Goal: Find specific page/section: Find specific page/section

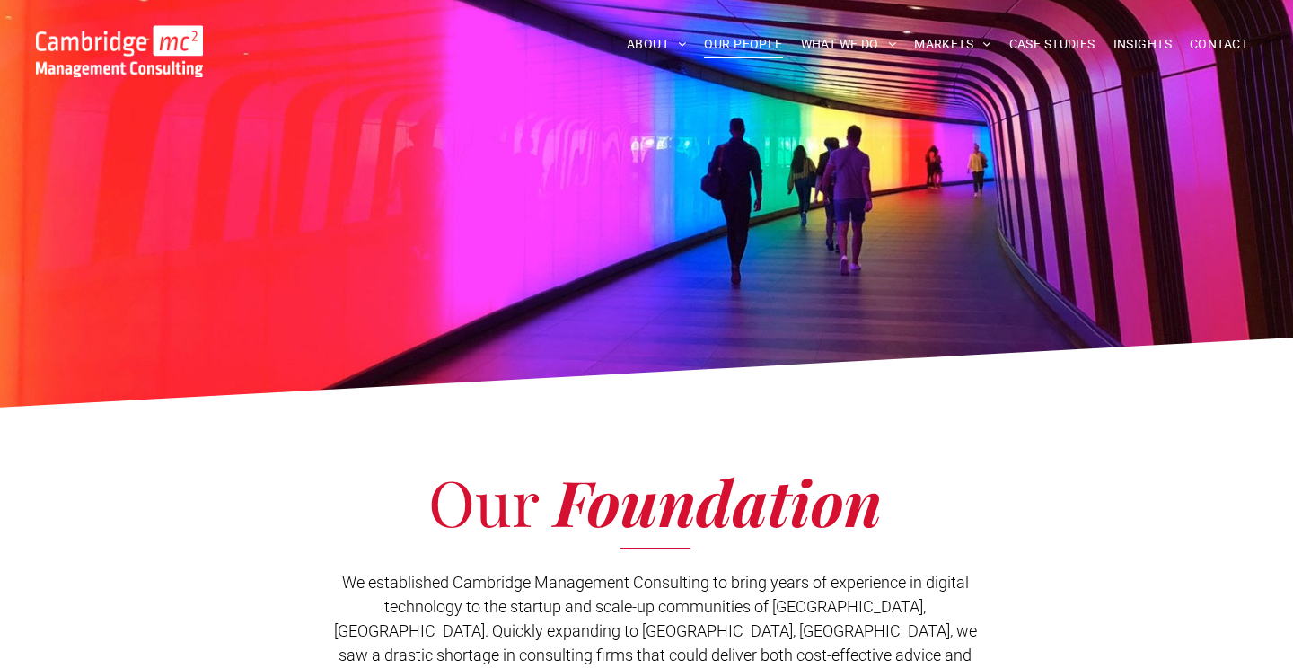
click at [739, 43] on span "OUR PEOPLE" at bounding box center [743, 45] width 78 height 28
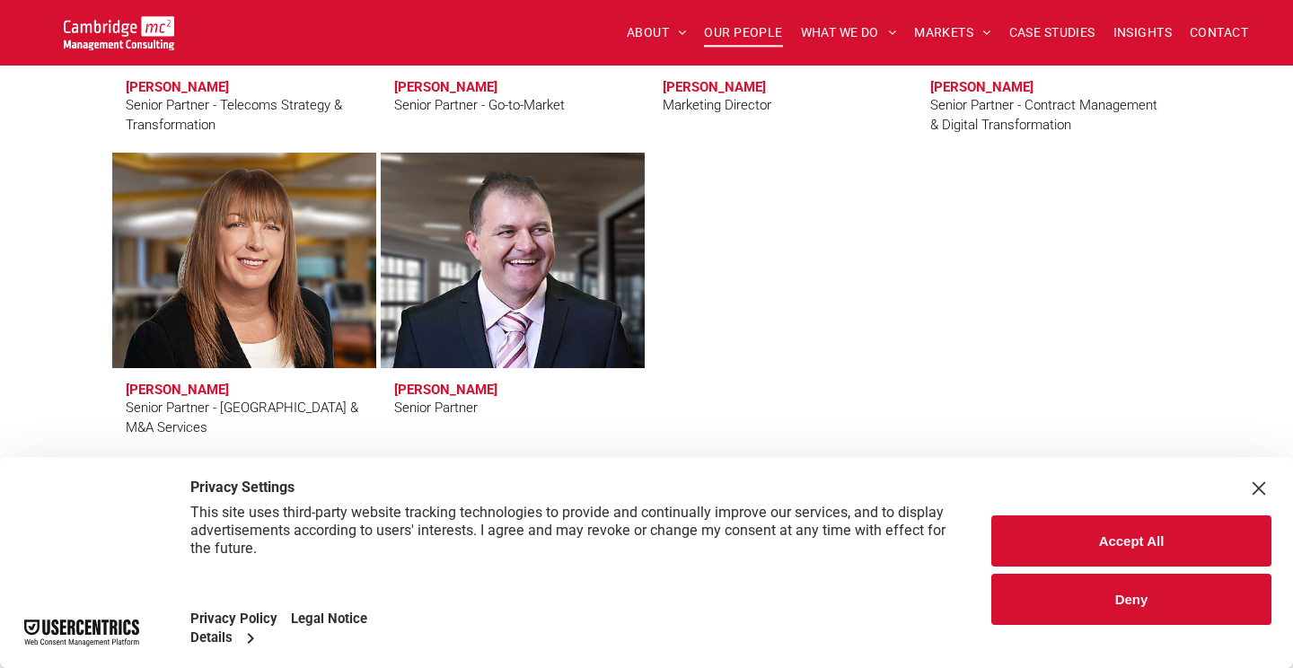
scroll to position [3186, 0]
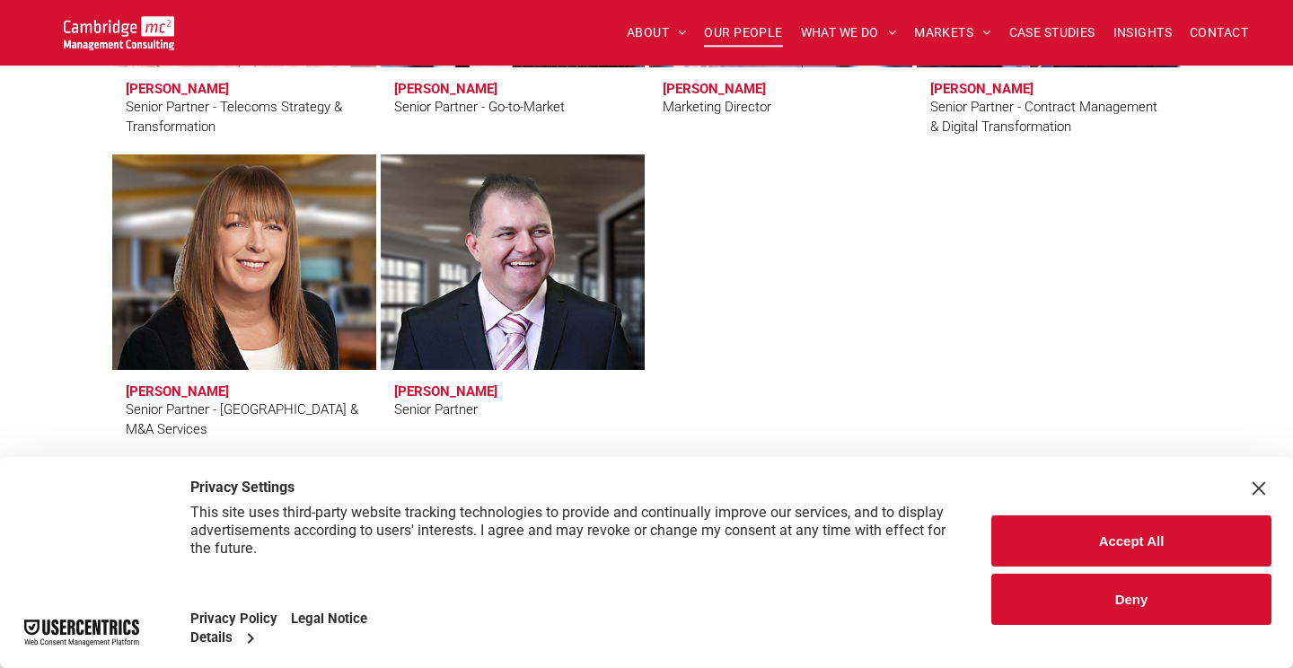
click at [175, 384] on h3 "Kathy Togher" at bounding box center [177, 391] width 103 height 16
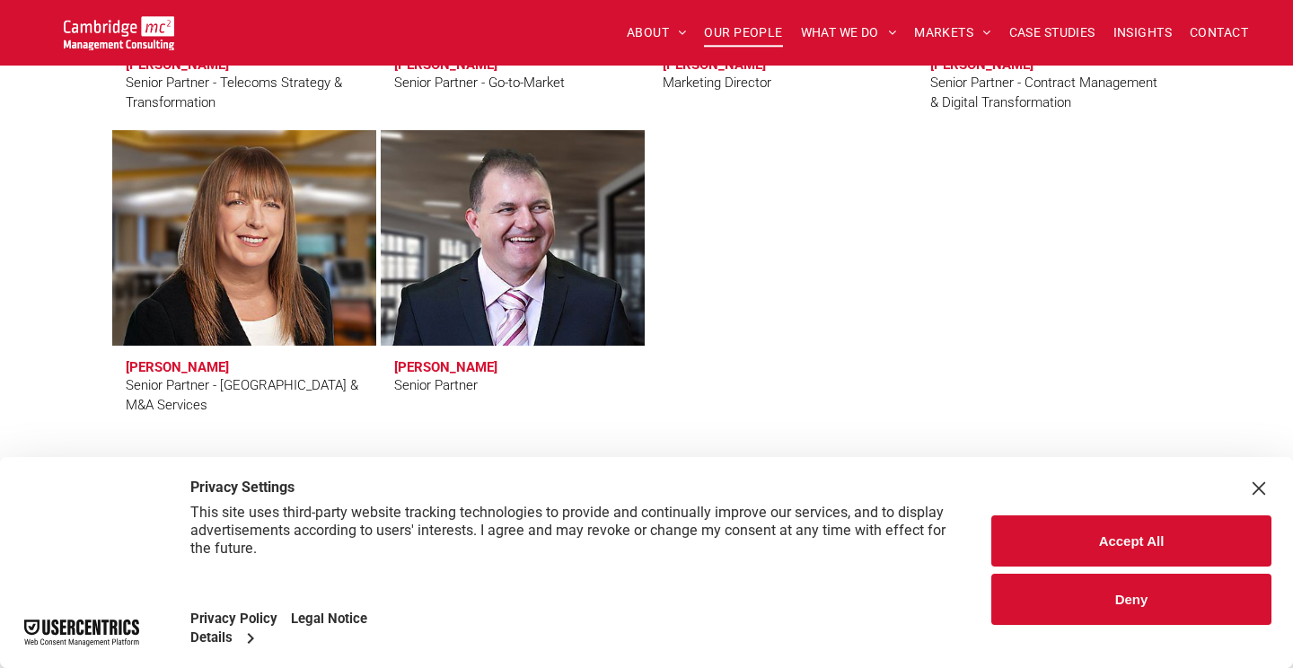
scroll to position [2979, 0]
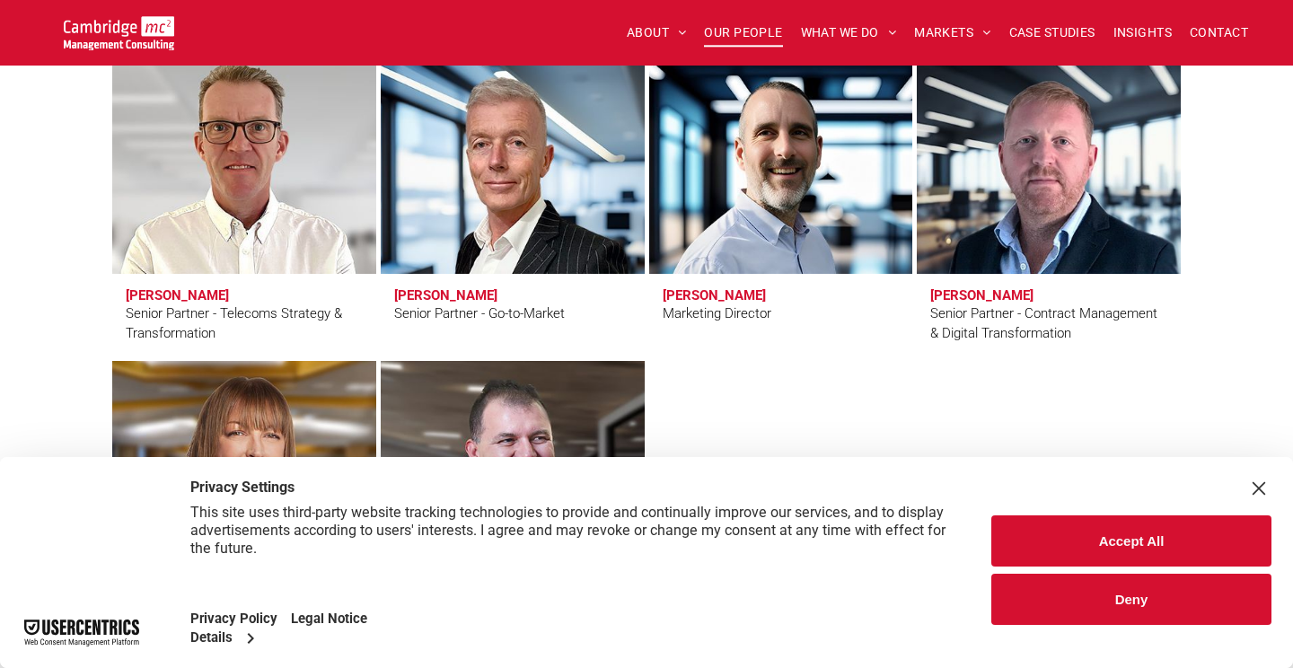
click at [197, 291] on h3 "[PERSON_NAME]" at bounding box center [177, 295] width 103 height 16
click at [338, 225] on link "Clive Quantrill" at bounding box center [243, 166] width 279 height 228
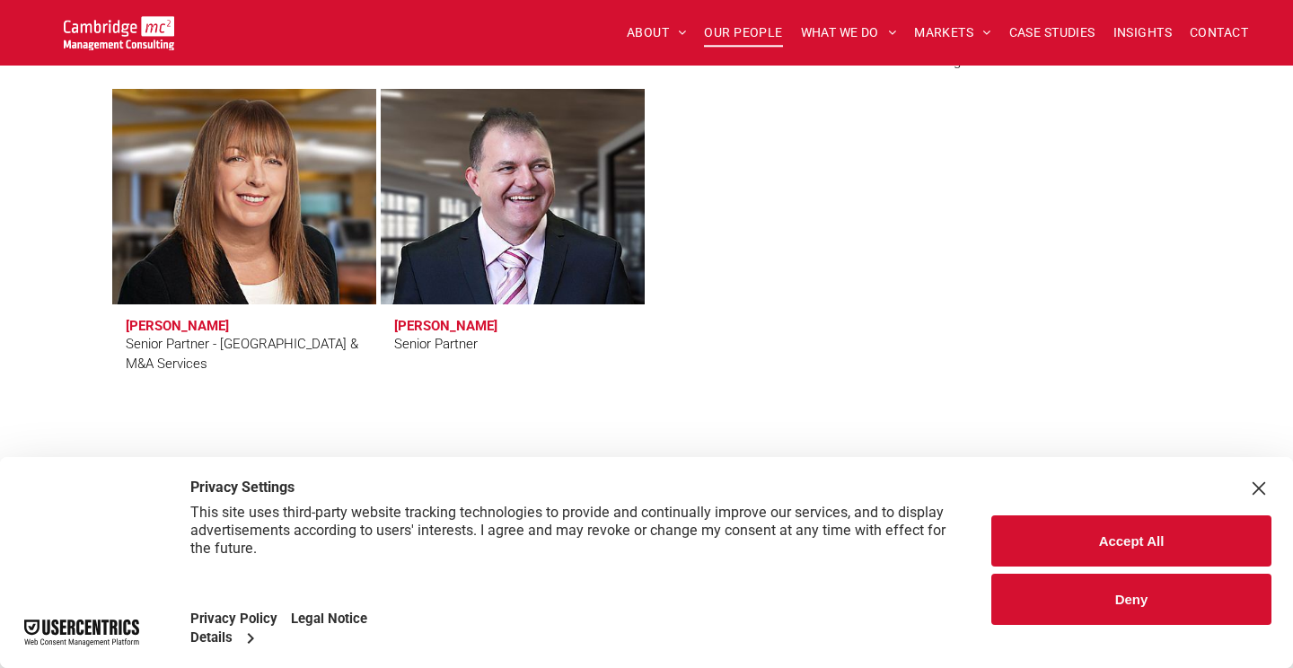
scroll to position [3255, 0]
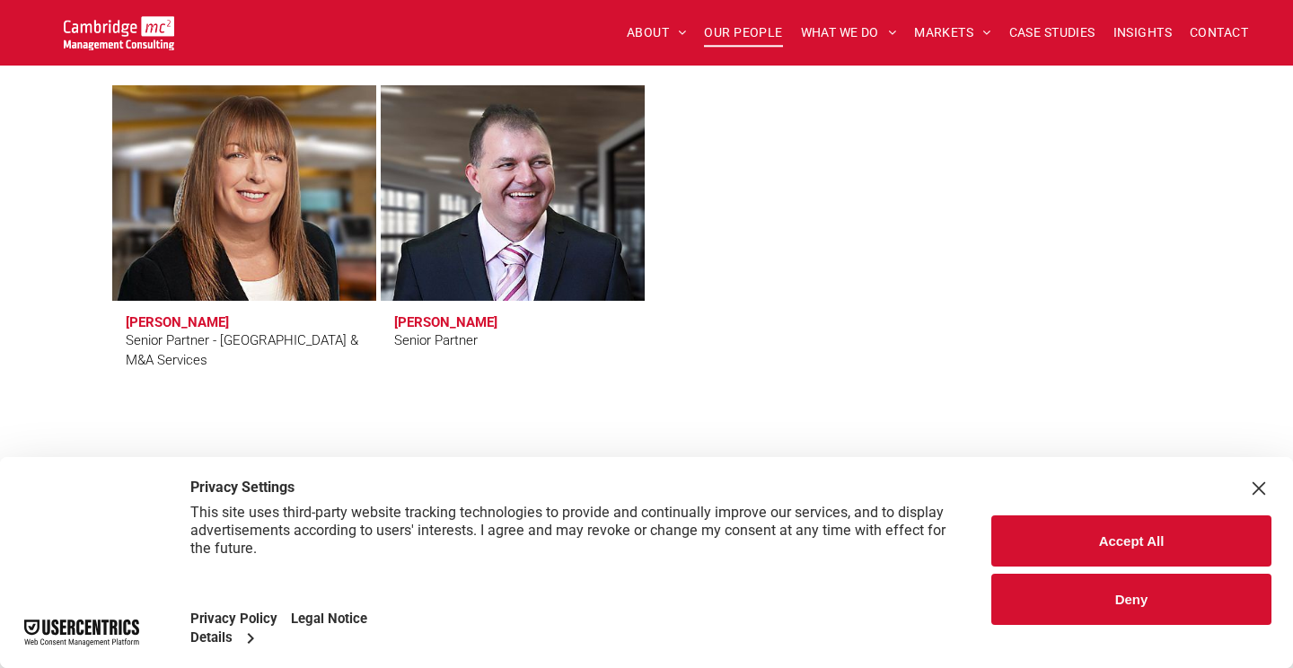
click at [176, 273] on link "Kathy Togher" at bounding box center [243, 193] width 279 height 228
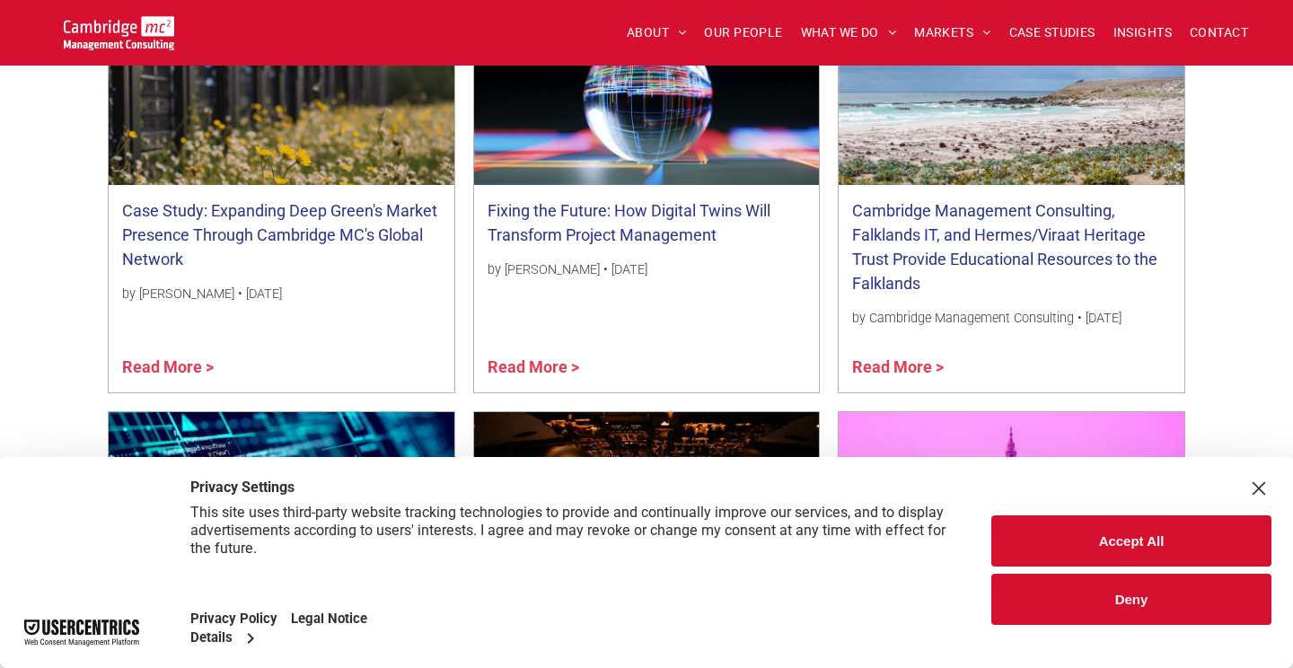
scroll to position [1308, 0]
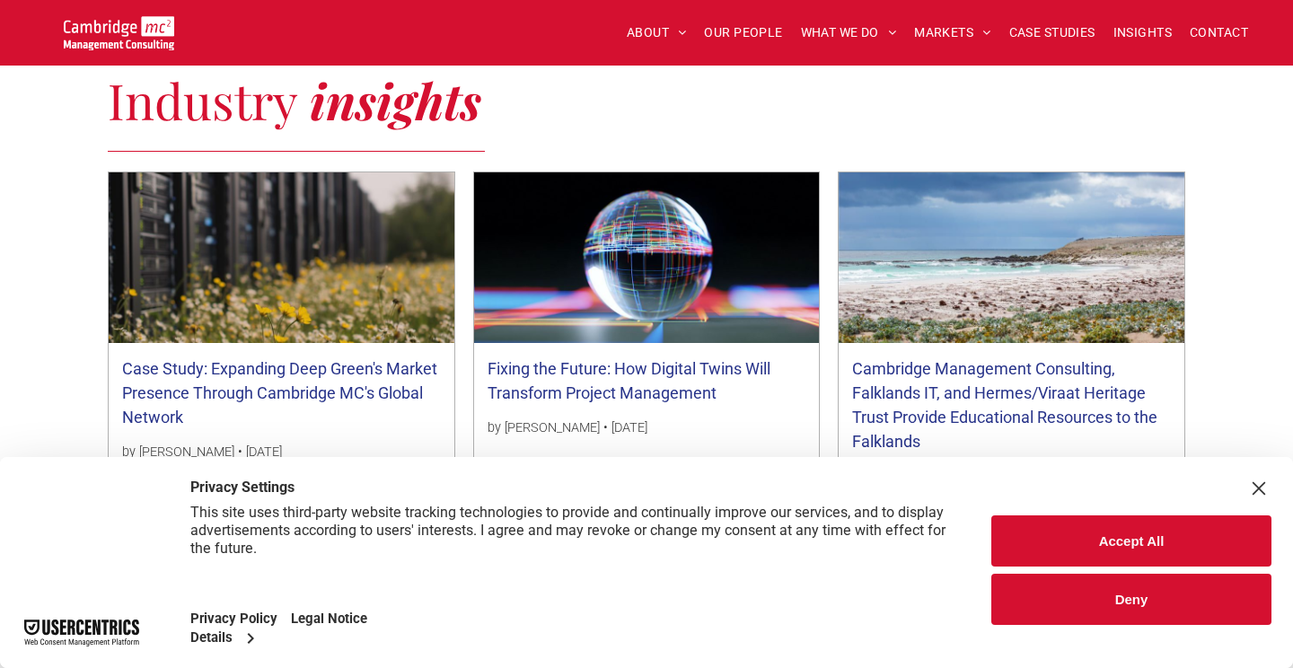
scroll to position [1196, 0]
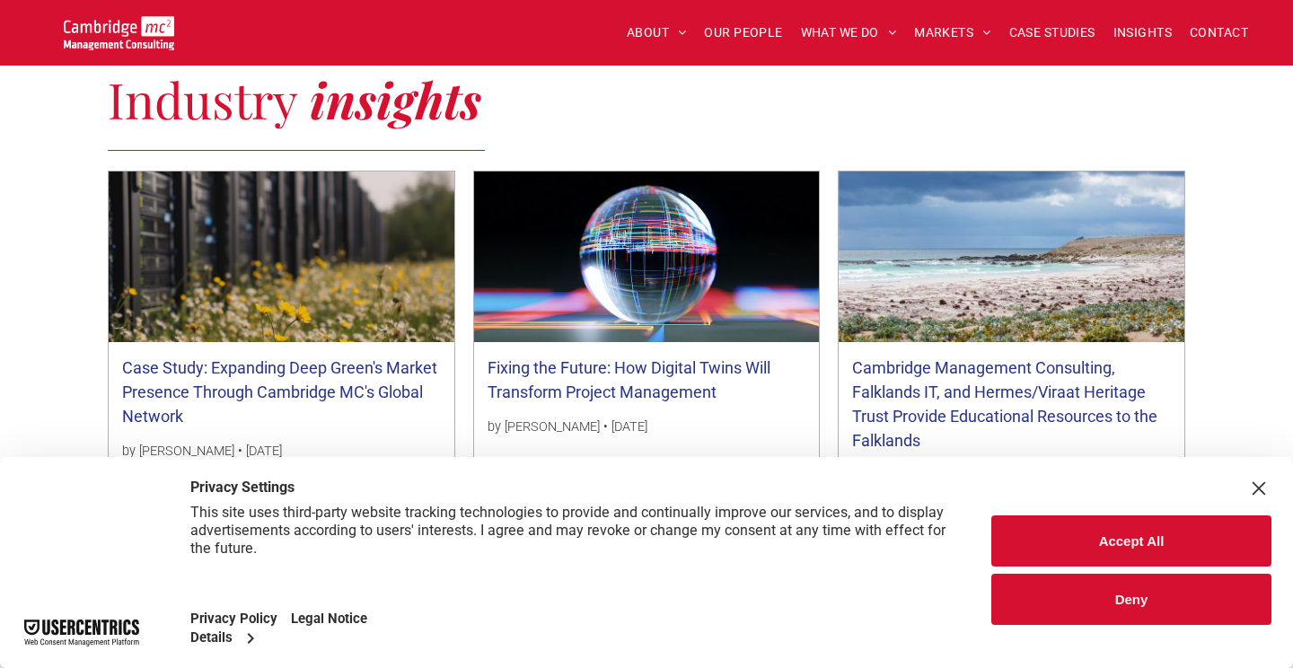
click at [586, 355] on link "Fixing the Future: How Digital Twins Will Transform Project Management" at bounding box center [646, 379] width 319 height 48
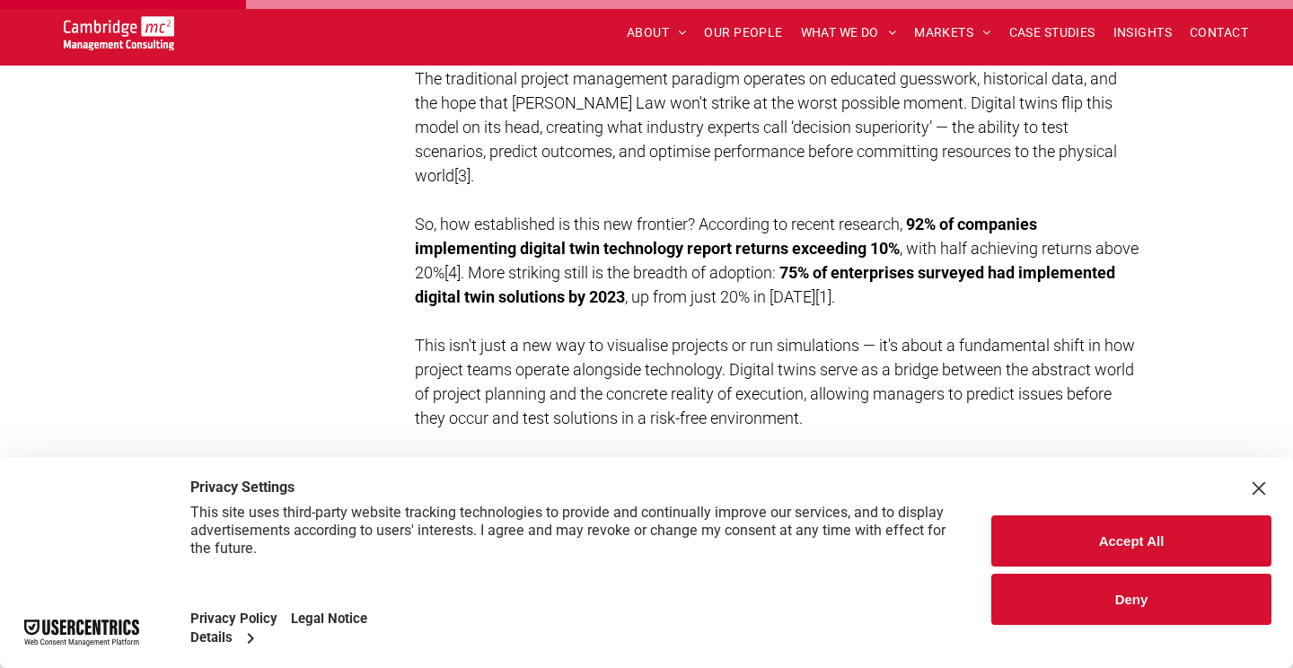
scroll to position [1610, 0]
